Goal: Transaction & Acquisition: Download file/media

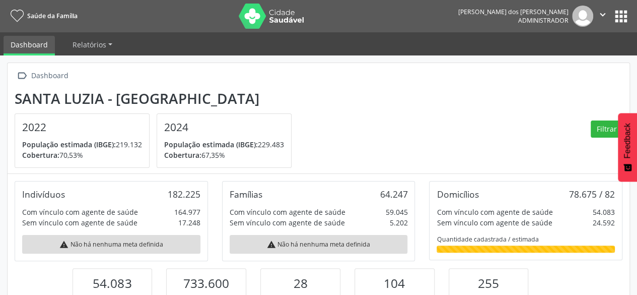
click at [619, 15] on button "apps" at bounding box center [621, 17] width 18 height 18
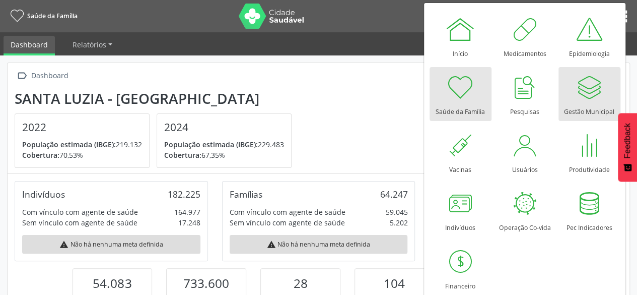
click at [587, 78] on div at bounding box center [589, 87] width 30 height 30
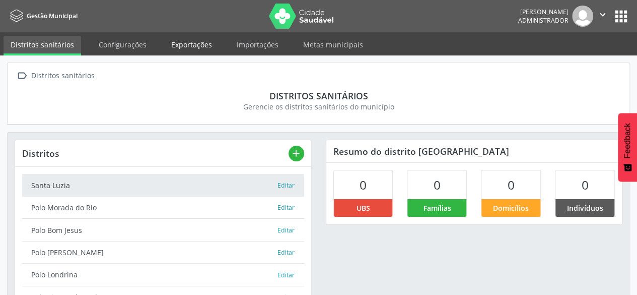
click at [175, 46] on link "Exportações" at bounding box center [191, 45] width 55 height 18
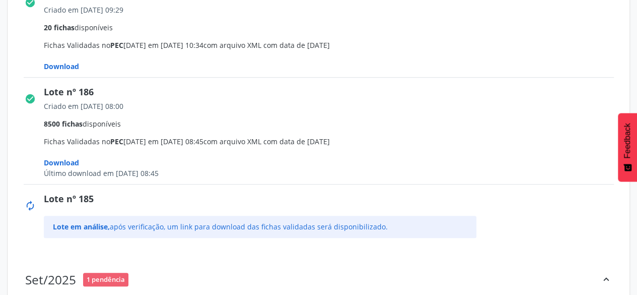
scroll to position [201, 0]
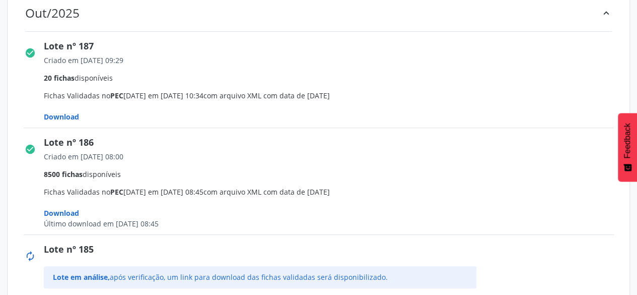
click at [73, 115] on span "Download" at bounding box center [61, 117] width 35 height 10
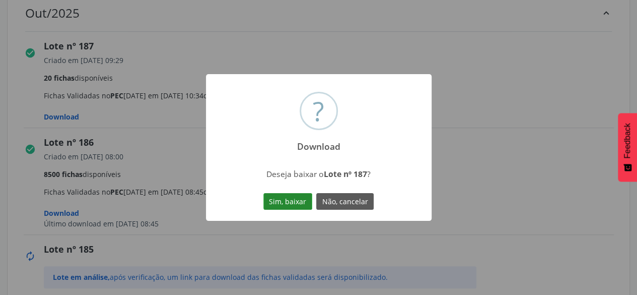
click at [285, 198] on button "Sim, baixar" at bounding box center [287, 201] width 49 height 17
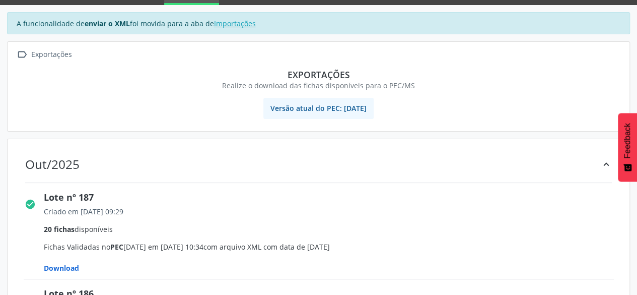
scroll to position [0, 0]
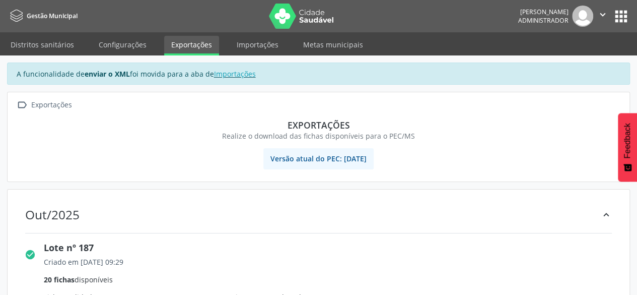
click at [619, 18] on button "apps" at bounding box center [621, 17] width 18 height 18
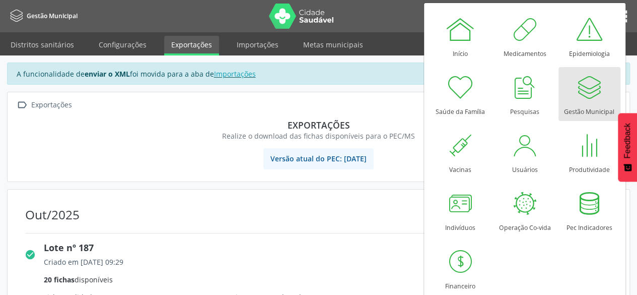
click at [587, 100] on div at bounding box center [589, 87] width 30 height 30
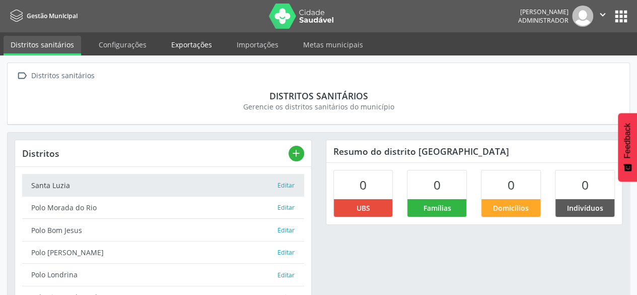
click at [193, 50] on link "Exportações" at bounding box center [191, 45] width 55 height 18
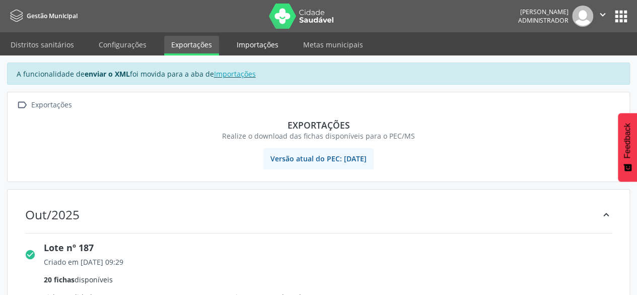
click at [262, 49] on link "Importações" at bounding box center [258, 45] width 56 height 18
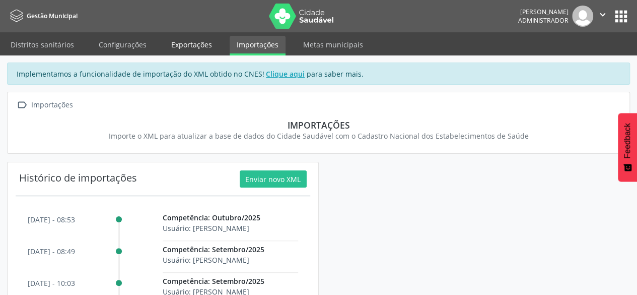
click at [172, 47] on link "Exportações" at bounding box center [191, 45] width 55 height 18
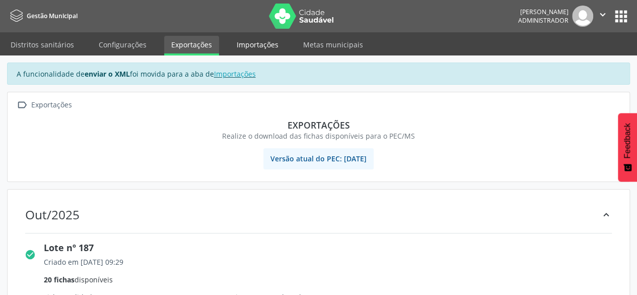
click at [242, 44] on link "Importações" at bounding box center [258, 45] width 56 height 18
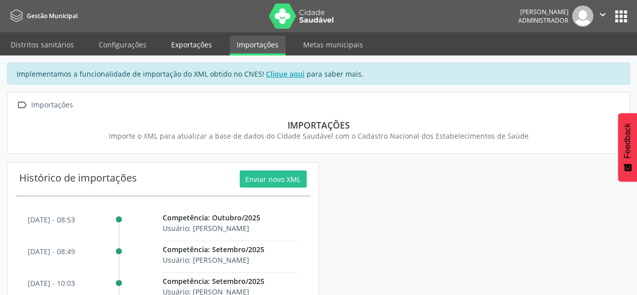
click at [191, 41] on link "Exportações" at bounding box center [191, 45] width 55 height 18
